Goal: Information Seeking & Learning: Learn about a topic

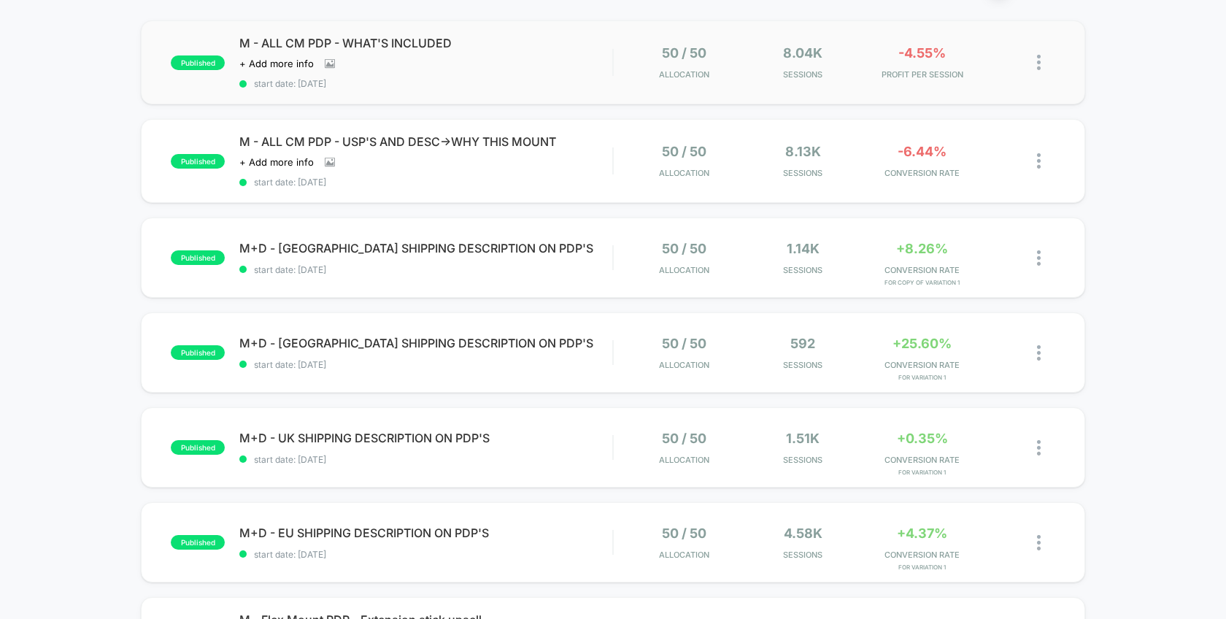
scroll to position [201, 0]
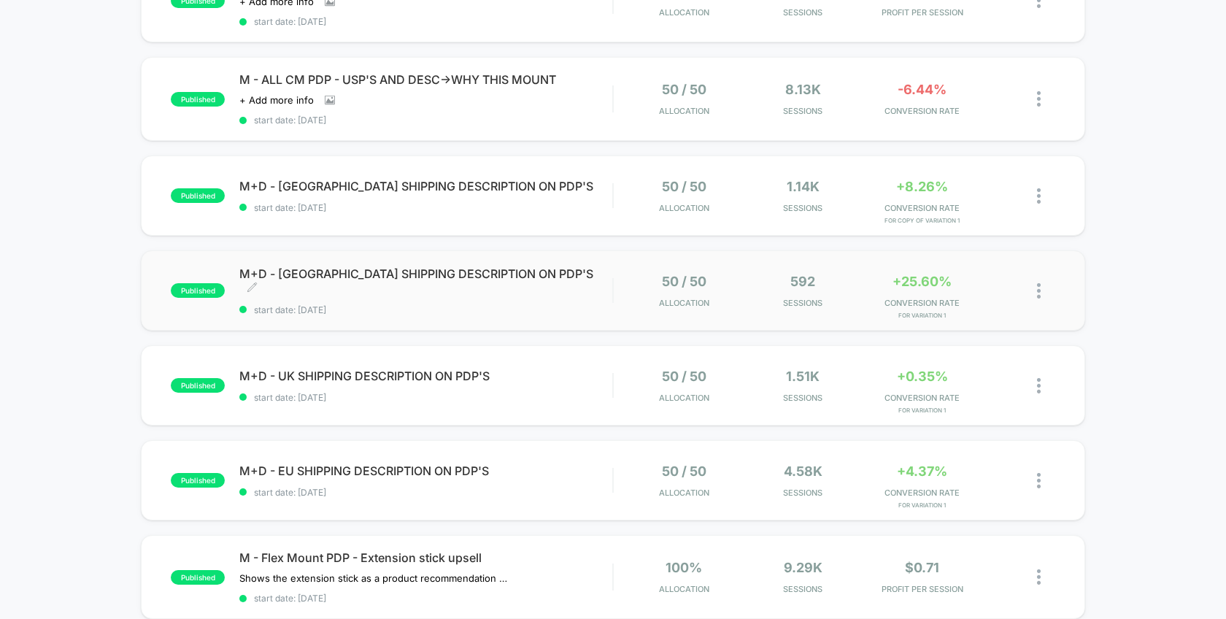
click at [583, 289] on div "M+D - CANADA SHIPPING DESCRIPTION ON PDP'S Click to edit experience details Cli…" at bounding box center [425, 290] width 373 height 49
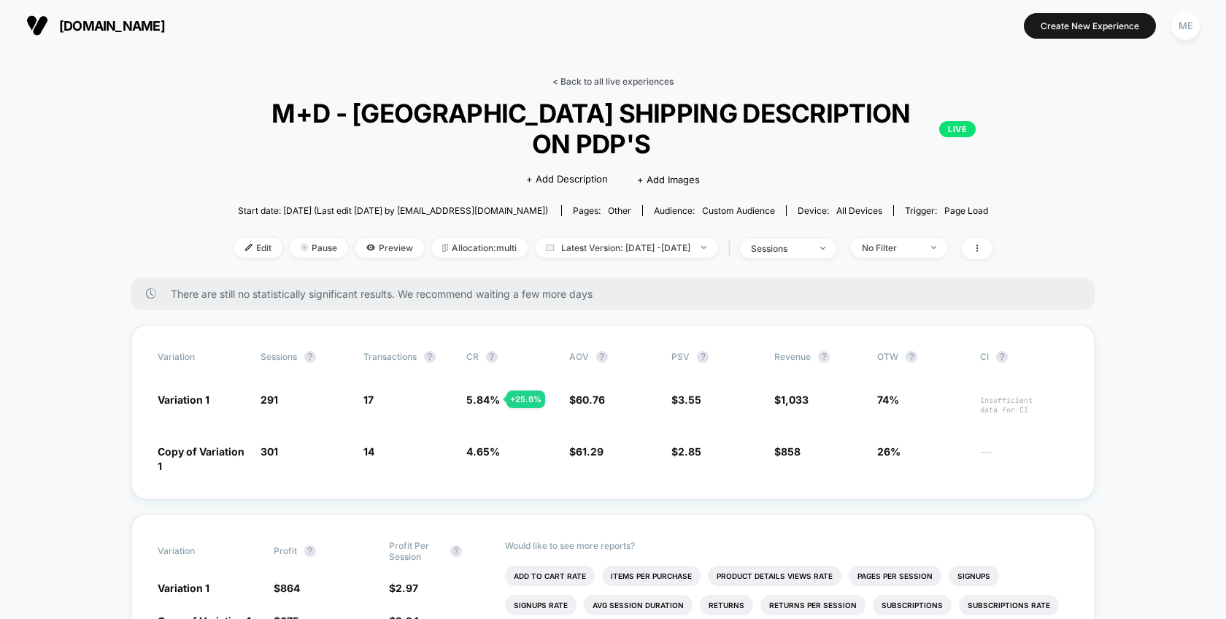
click at [570, 82] on link "< Back to all live experiences" at bounding box center [613, 81] width 121 height 11
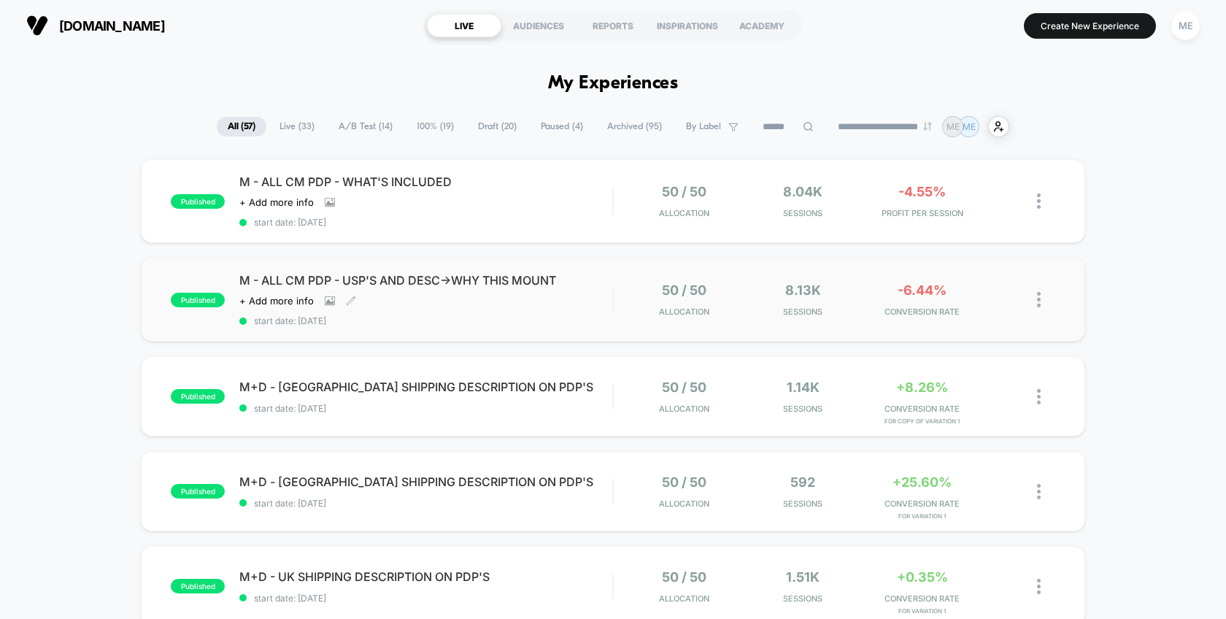
click at [579, 301] on div "M - ALL CM PDP - USP'S AND DESC->WHY THIS MOUNT Click to view images Click to e…" at bounding box center [425, 299] width 373 height 53
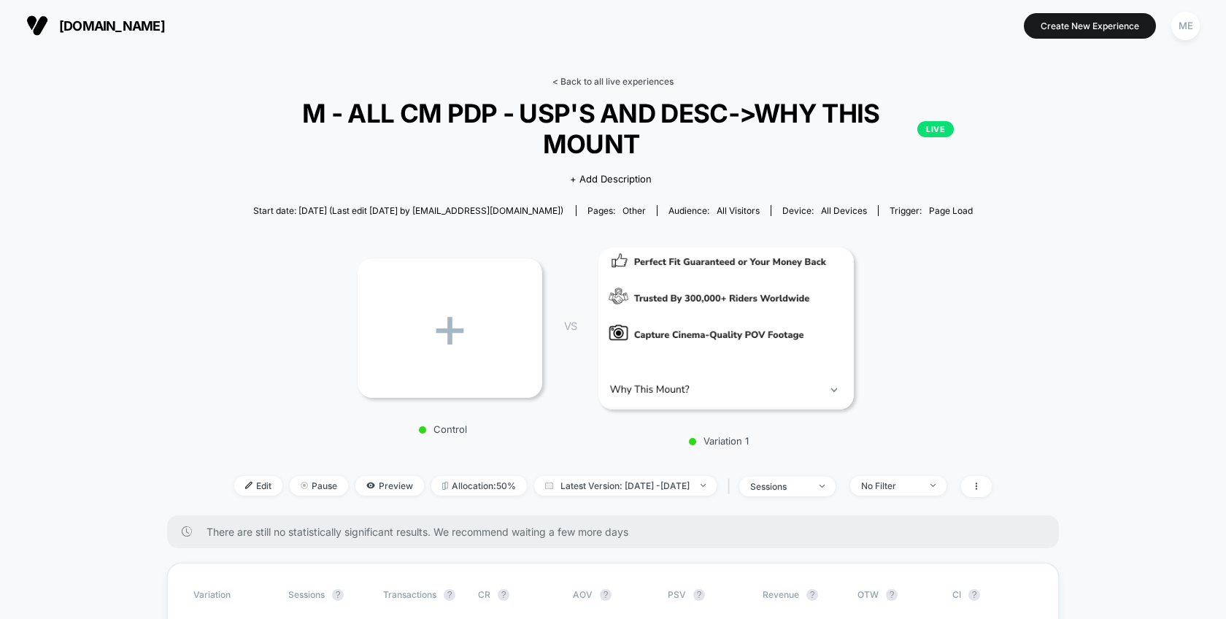
click at [585, 81] on link "< Back to all live experiences" at bounding box center [613, 81] width 121 height 11
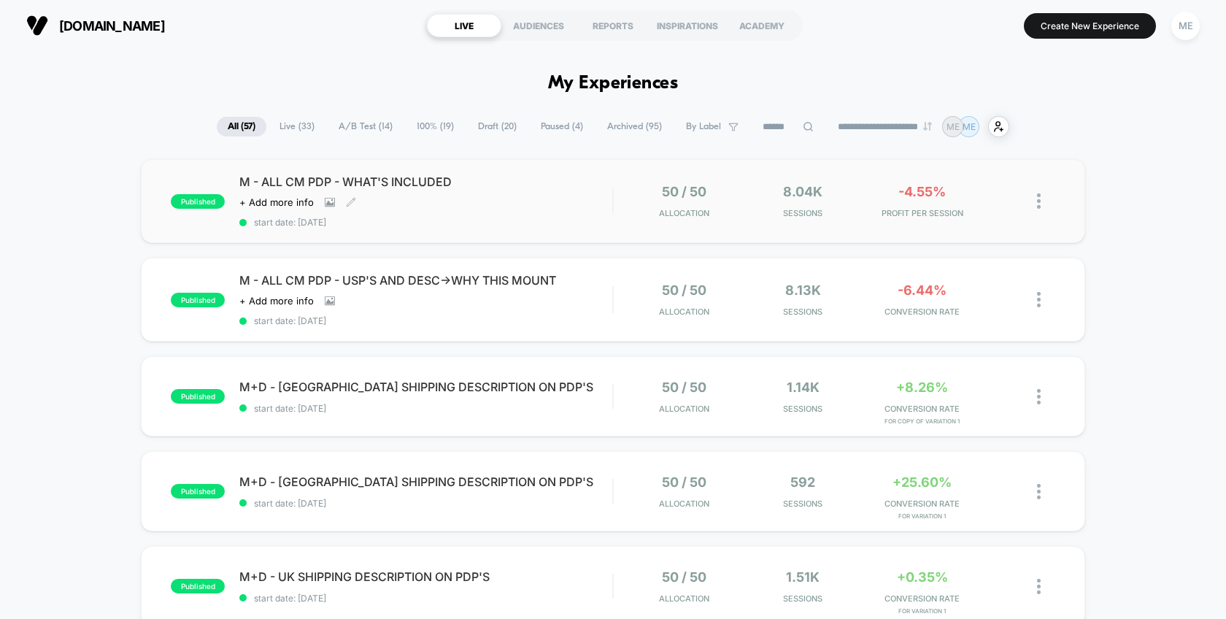
click at [573, 212] on div "M - ALL CM PDP - WHAT'S INCLUDED Click to view images Click to edit experience …" at bounding box center [425, 200] width 373 height 53
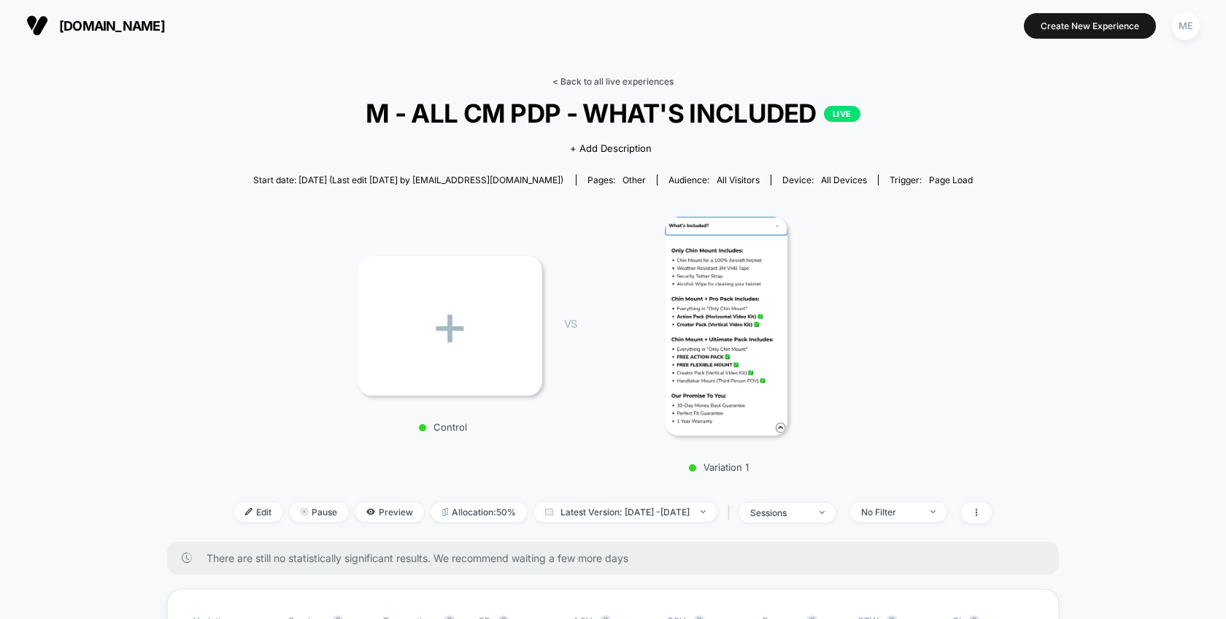
click at [576, 84] on link "< Back to all live experiences" at bounding box center [613, 81] width 121 height 11
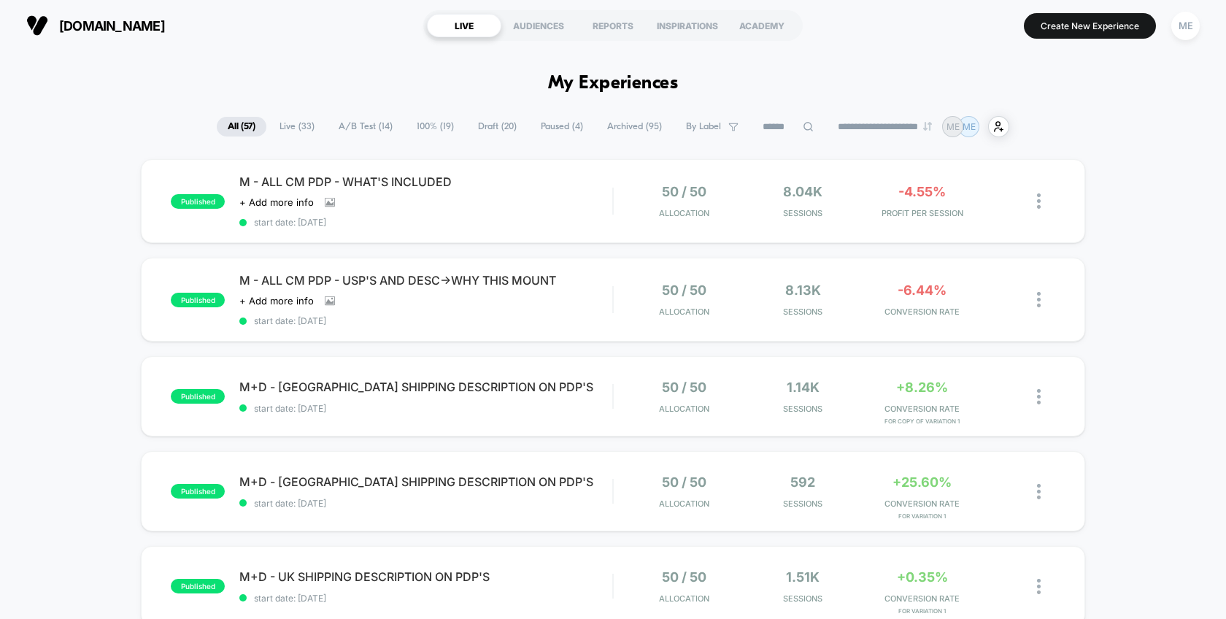
click at [370, 126] on span "A/B Test ( 14 )" at bounding box center [366, 127] width 76 height 20
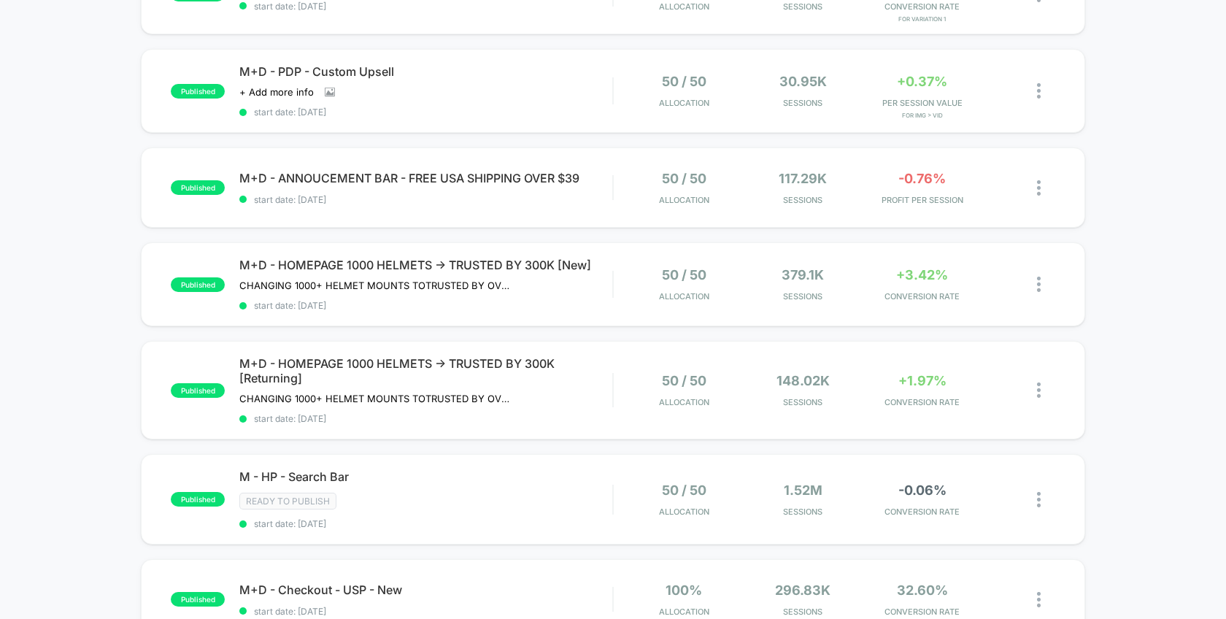
scroll to position [745, 0]
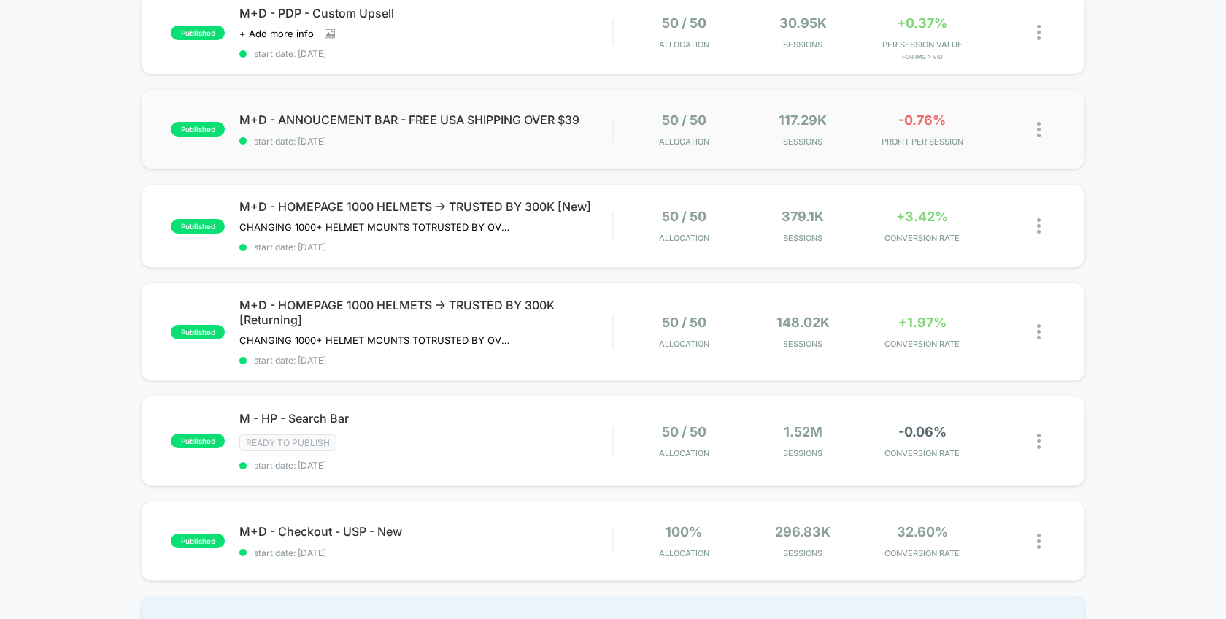
click at [591, 143] on div "published M+D - ANNOUCEMENT BAR - FREE USA SHIPPING OVER $39 start date: [DATE]…" at bounding box center [613, 129] width 945 height 80
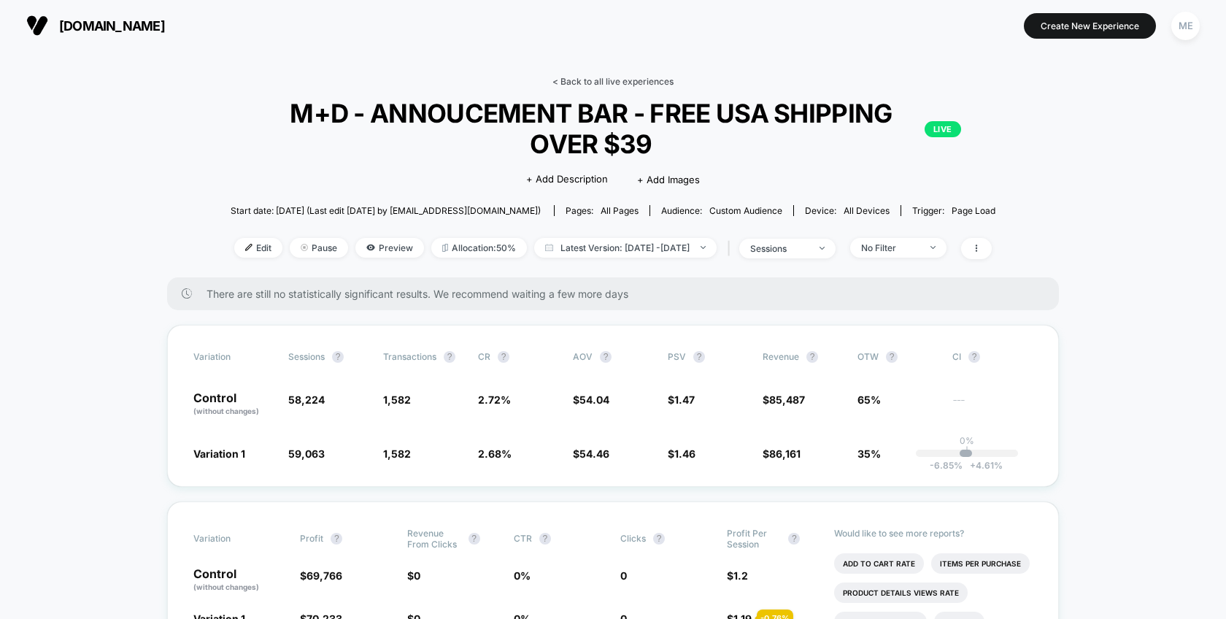
click at [597, 82] on link "< Back to all live experiences" at bounding box center [613, 81] width 121 height 11
